Goal: Information Seeking & Learning: Learn about a topic

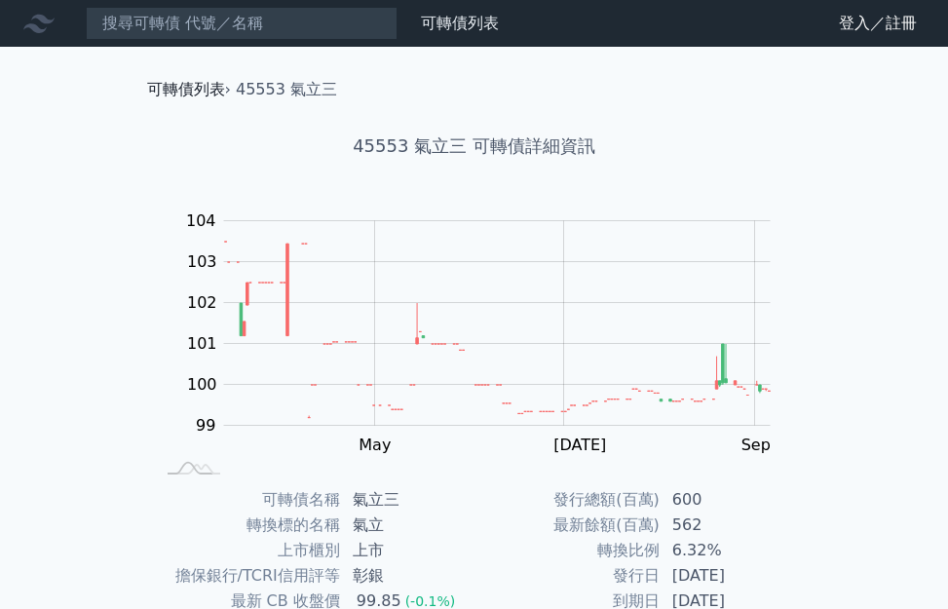
drag, startPoint x: 237, startPoint y: 92, endPoint x: 174, endPoint y: 81, distance: 63.3
click at [237, 91] on li "45553 氣立三" at bounding box center [286, 89] width 101 height 23
click at [179, 84] on link "可轉債列表" at bounding box center [186, 89] width 78 height 19
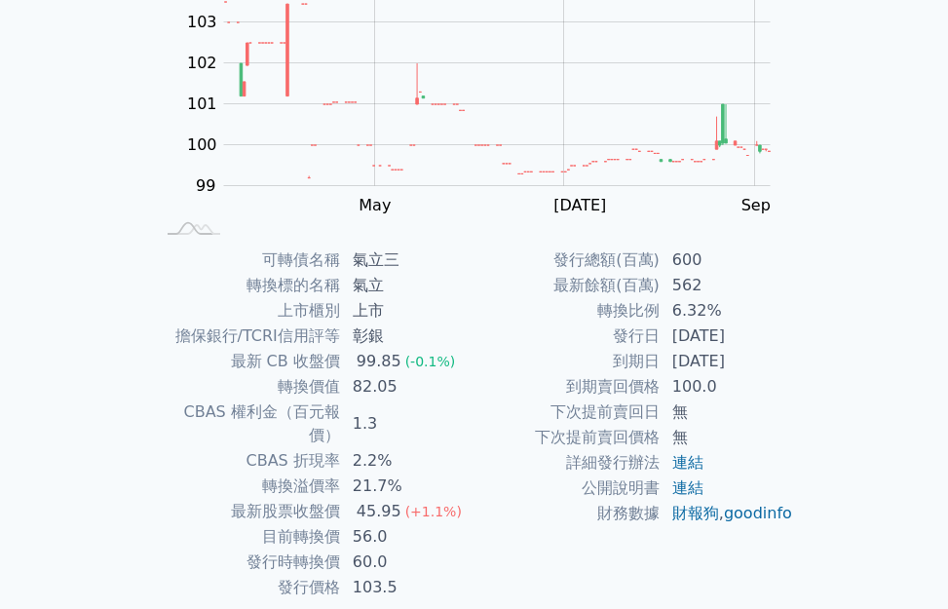
scroll to position [245, 0]
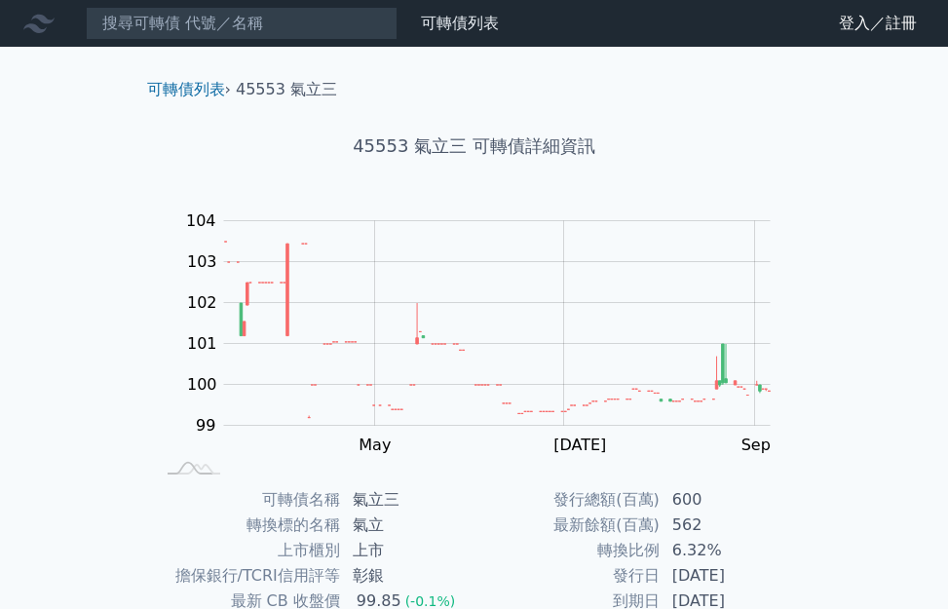
scroll to position [245, 0]
